Goal: Information Seeking & Learning: Learn about a topic

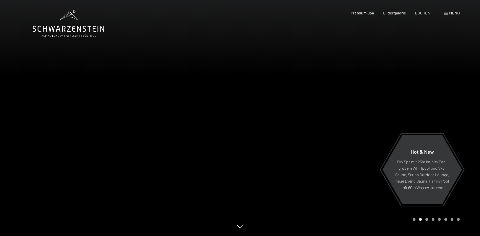
click at [453, 13] on span "Menü" at bounding box center [454, 12] width 11 height 5
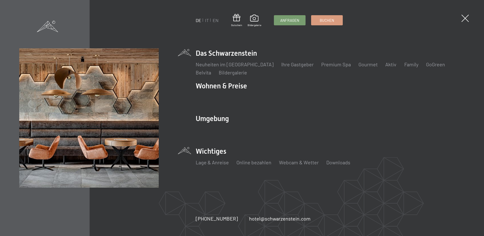
click at [197, 151] on li "Wichtiges Lage & Anreise Online bezahlen Webcam & Wetter Downloads" at bounding box center [330, 158] width 269 height 25
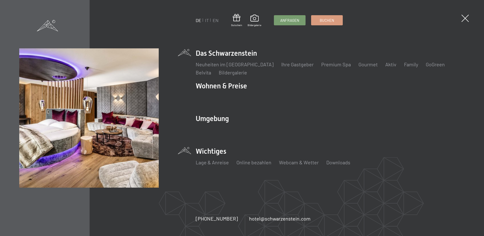
click at [56, 25] on span at bounding box center [47, 25] width 21 height 11
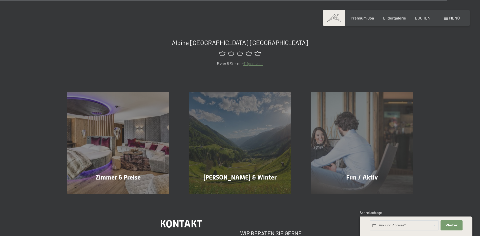
scroll to position [2396, 0]
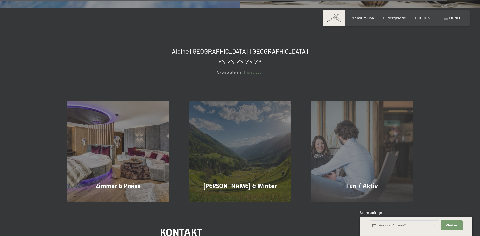
click at [451, 17] on span "Menü" at bounding box center [454, 17] width 11 height 5
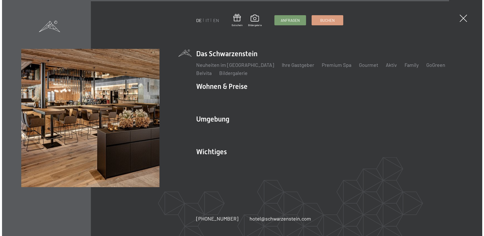
scroll to position [2405, 0]
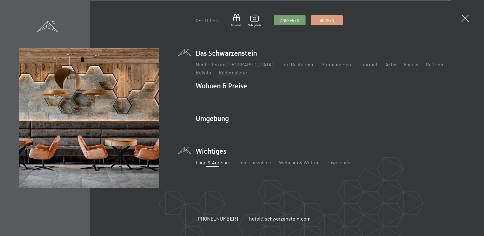
click at [209, 161] on link "Lage & Anreise" at bounding box center [212, 162] width 33 height 6
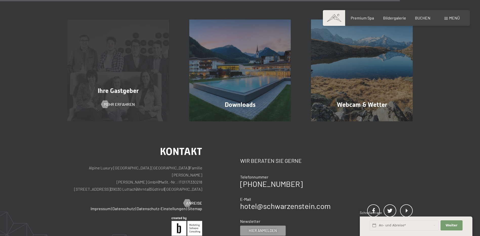
scroll to position [456, 0]
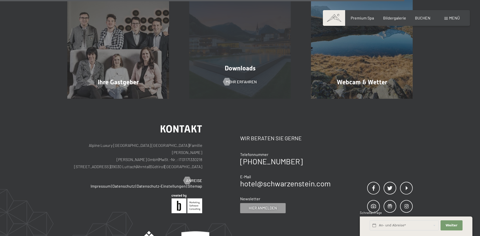
click at [207, 75] on div "Downloads Mehr erfahren" at bounding box center [240, 48] width 122 height 102
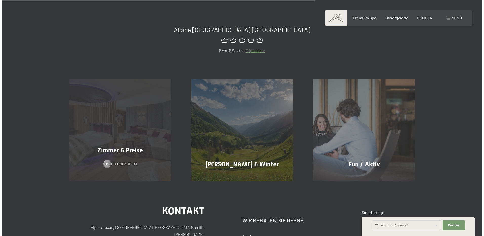
scroll to position [304, 0]
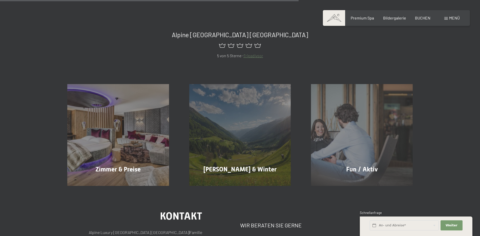
click at [449, 17] on span "Menü" at bounding box center [454, 17] width 11 height 5
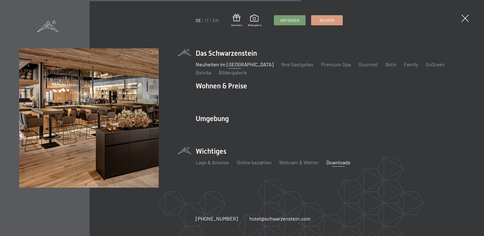
click at [221, 66] on link "Neuheiten im [GEOGRAPHIC_DATA]" at bounding box center [235, 64] width 78 height 6
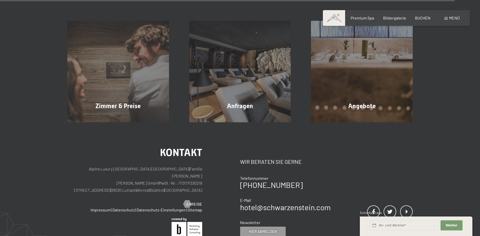
scroll to position [2025, 0]
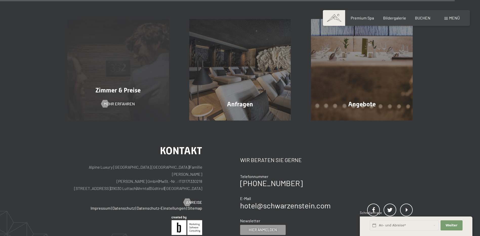
click at [121, 103] on div "Zimmer & Preise Mehr erfahren" at bounding box center [118, 70] width 122 height 102
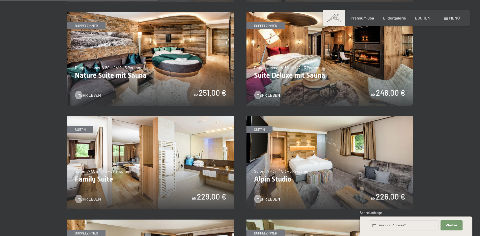
scroll to position [532, 0]
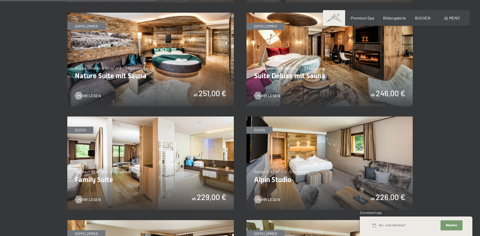
click at [126, 59] on img at bounding box center [150, 60] width 167 height 94
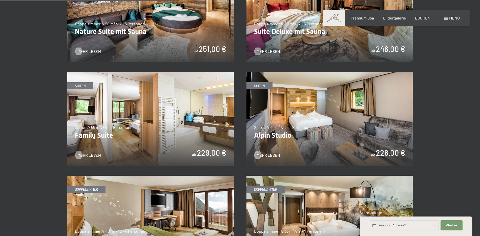
scroll to position [582, 0]
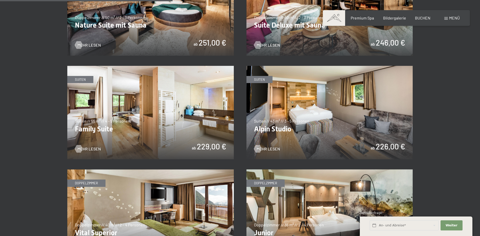
click at [110, 112] on img at bounding box center [150, 113] width 167 height 94
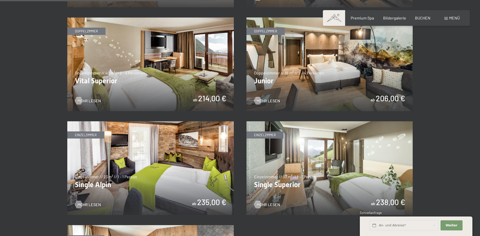
scroll to position [709, 0]
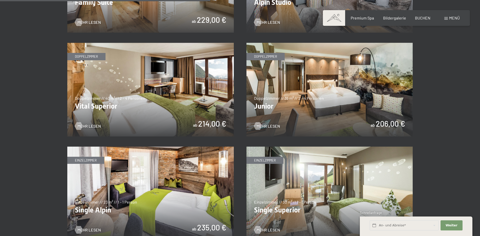
click at [126, 86] on img at bounding box center [150, 90] width 167 height 94
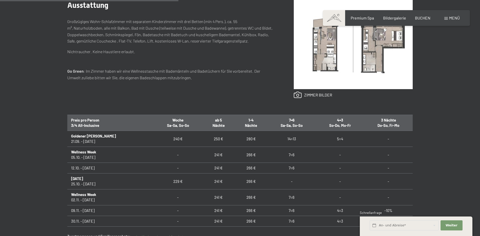
scroll to position [253, 0]
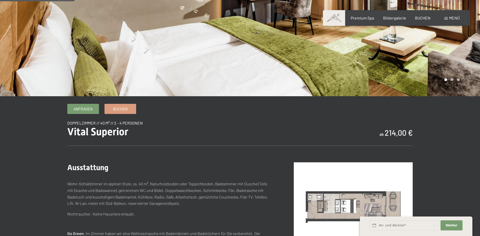
scroll to position [101, 0]
